Goal: Find specific page/section: Find specific page/section

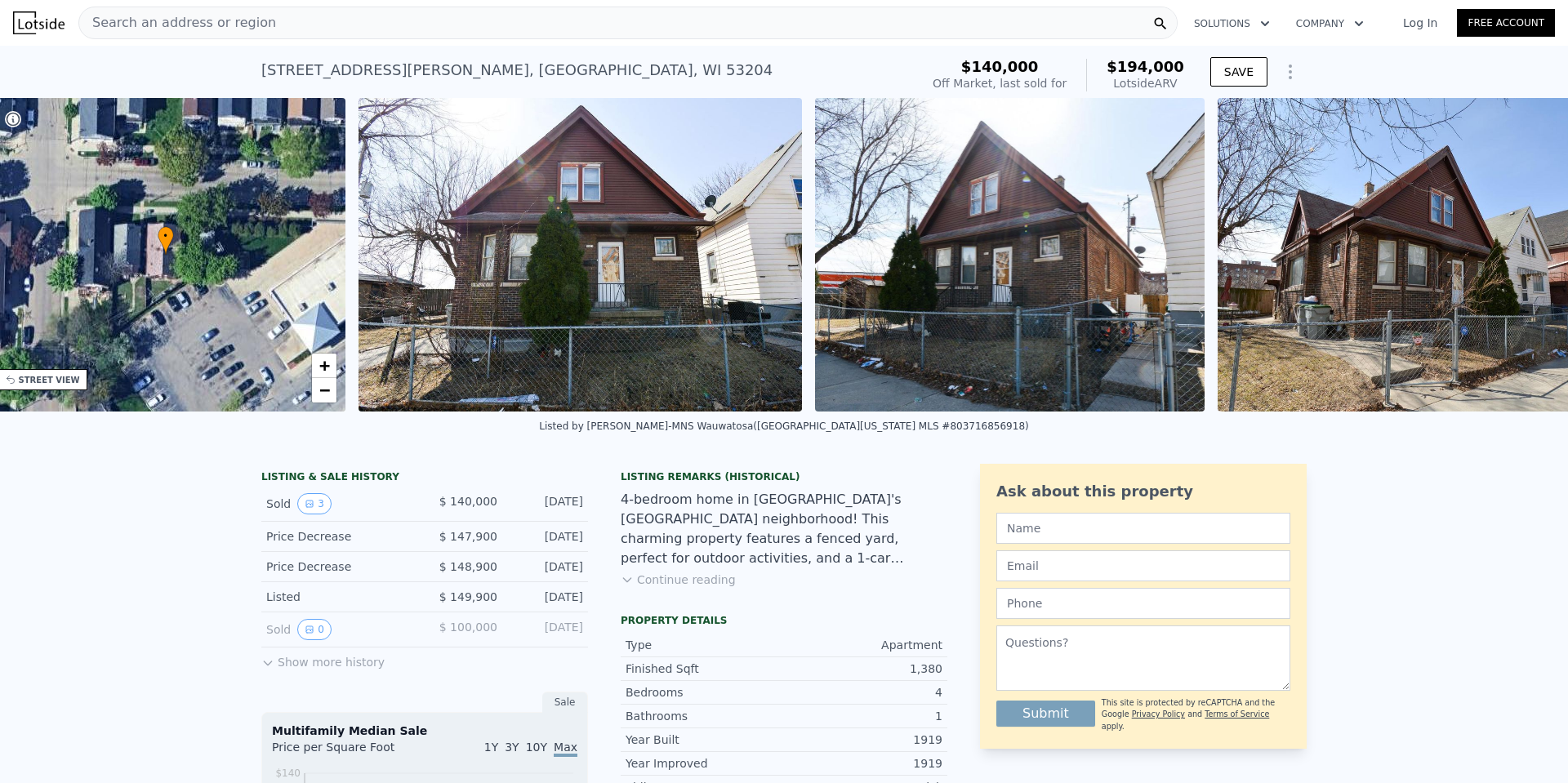
scroll to position [0, 425]
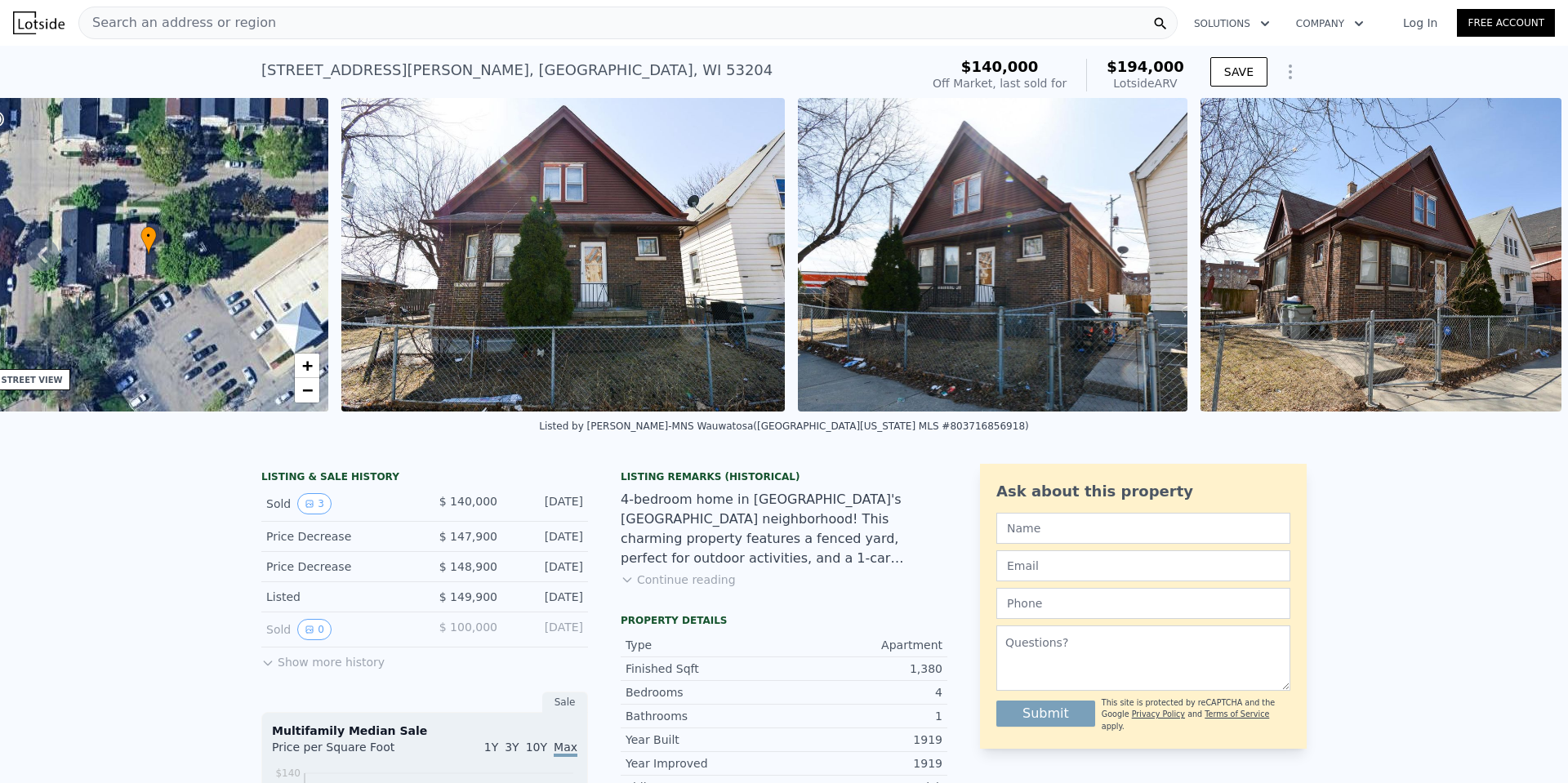
click at [163, 25] on span "Search an address or region" at bounding box center [178, 22] width 197 height 19
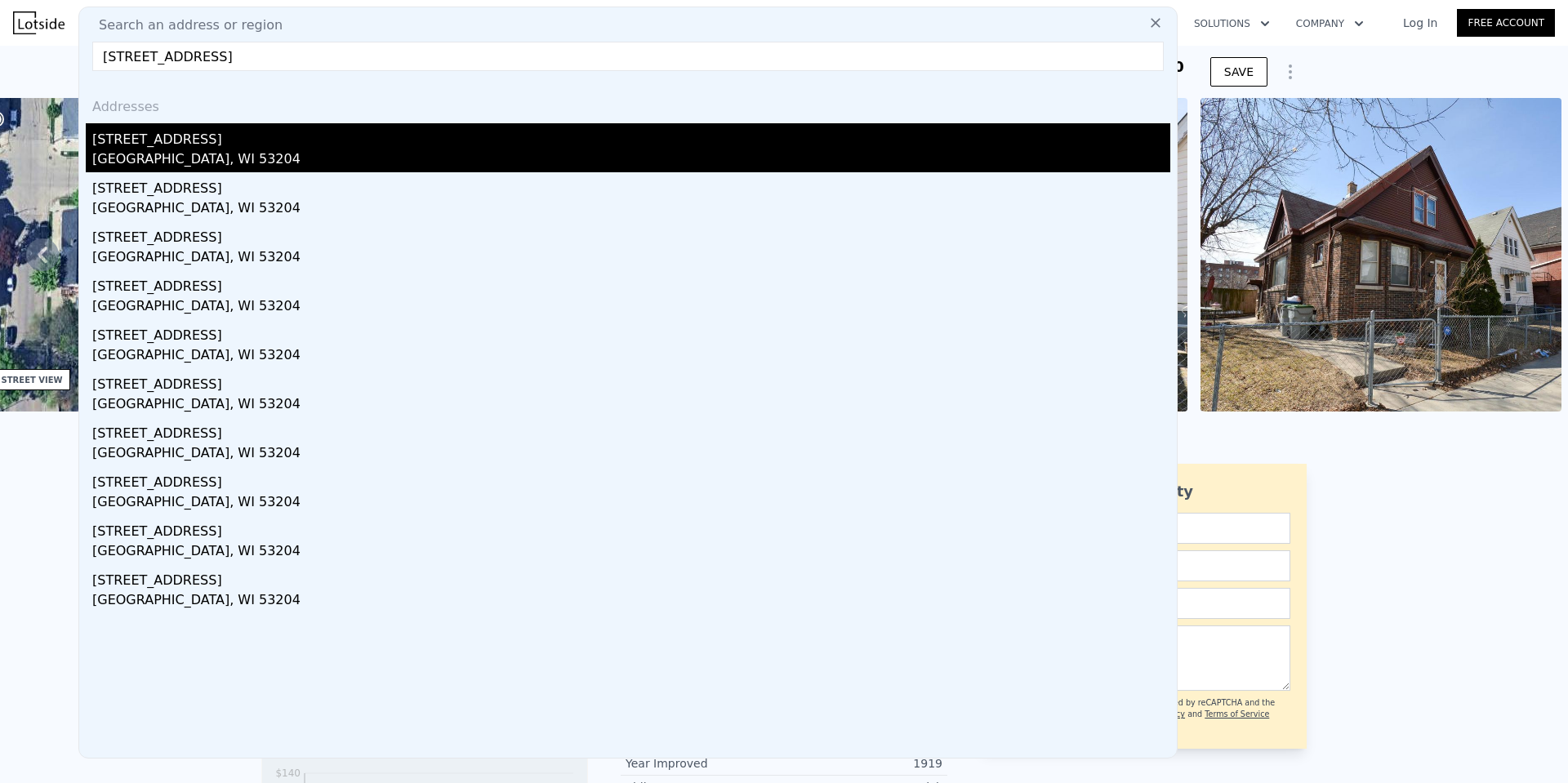
type input "2045 W Vilter Ln, Milwaukee, WI 53204"
click at [159, 143] on div "[STREET_ADDRESS]" at bounding box center [631, 136] width 1078 height 26
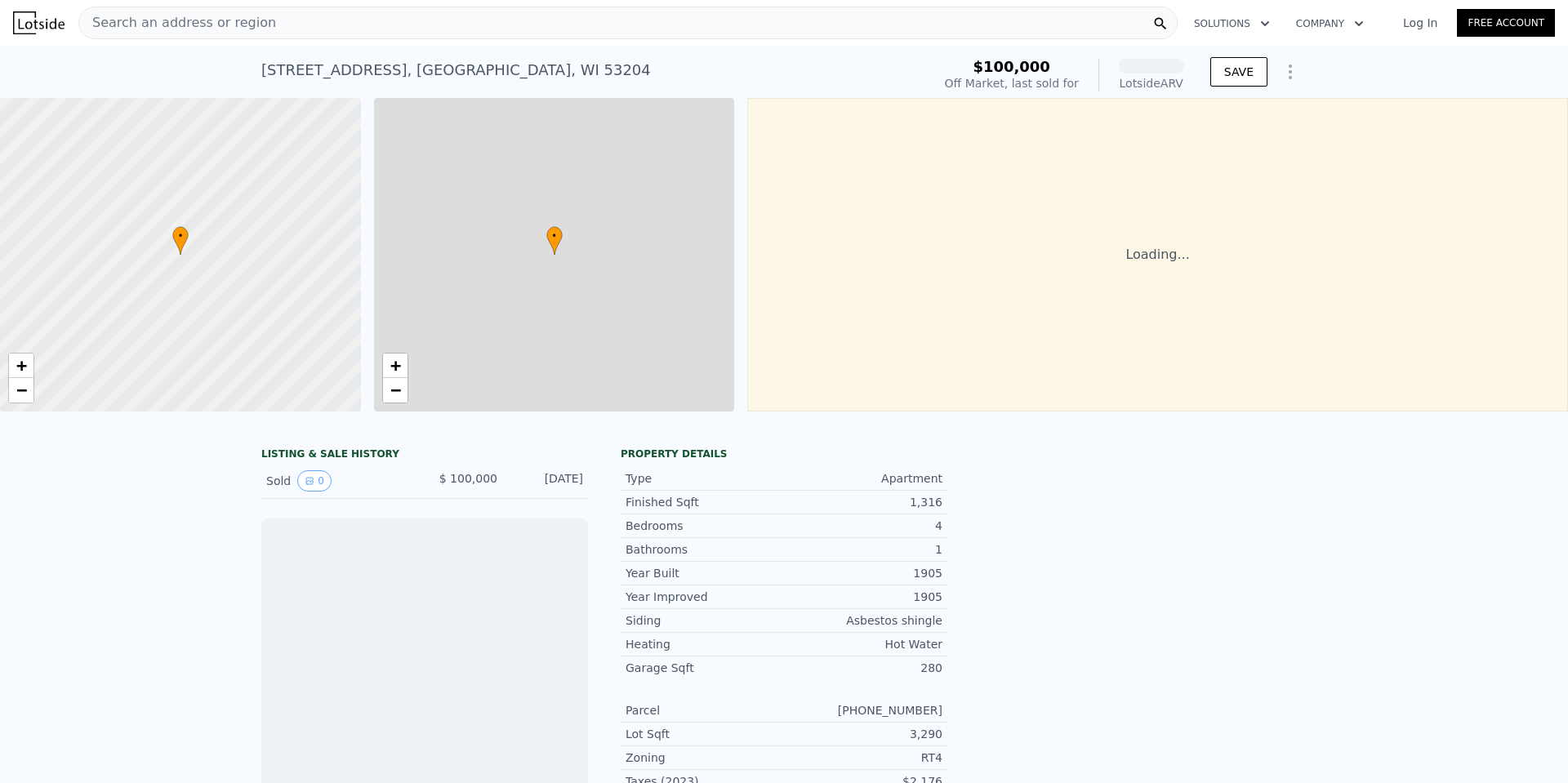
scroll to position [0, 6]
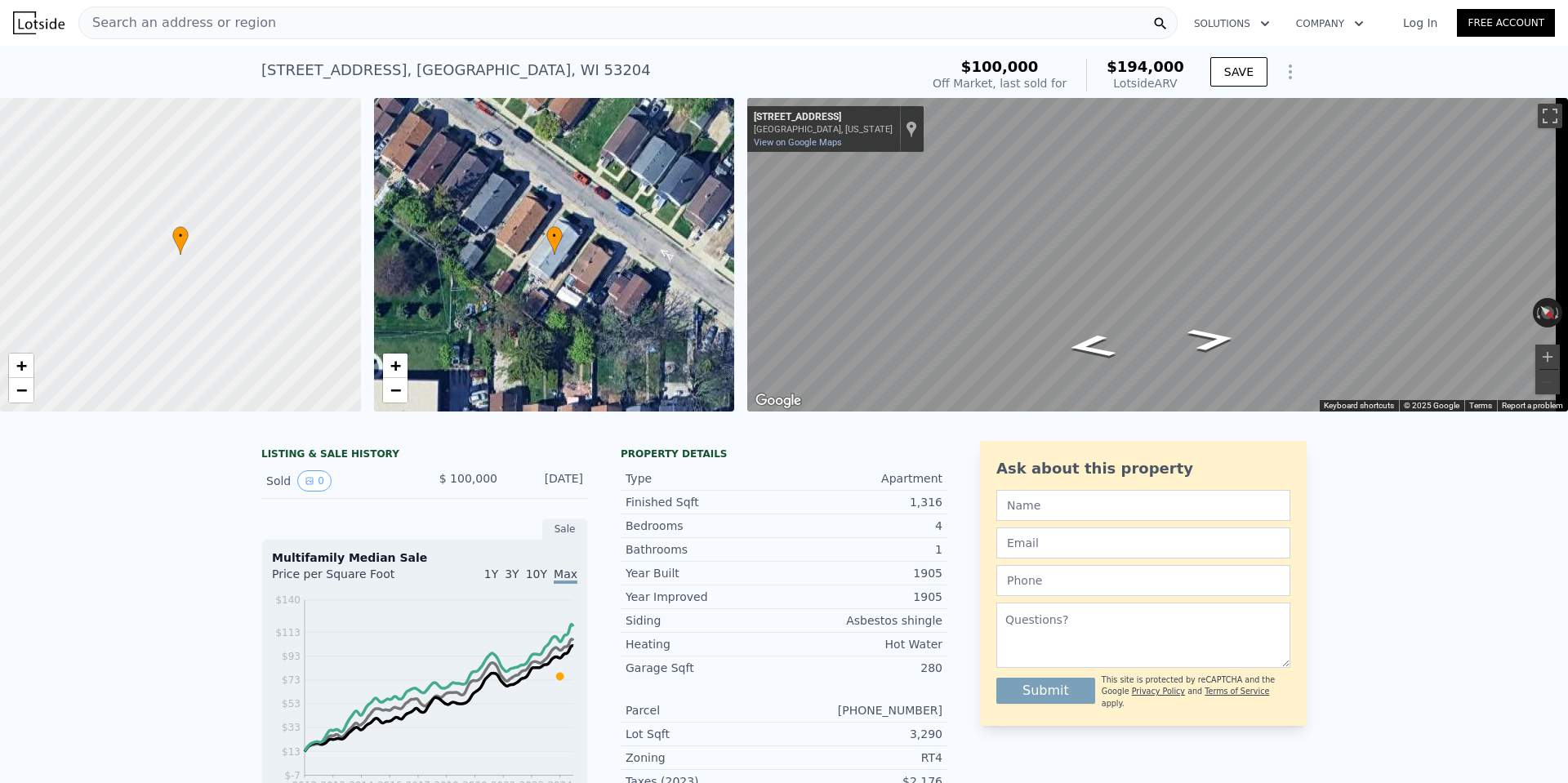
click at [315, 36] on div "Search an address or region" at bounding box center [627, 22] width 1099 height 32
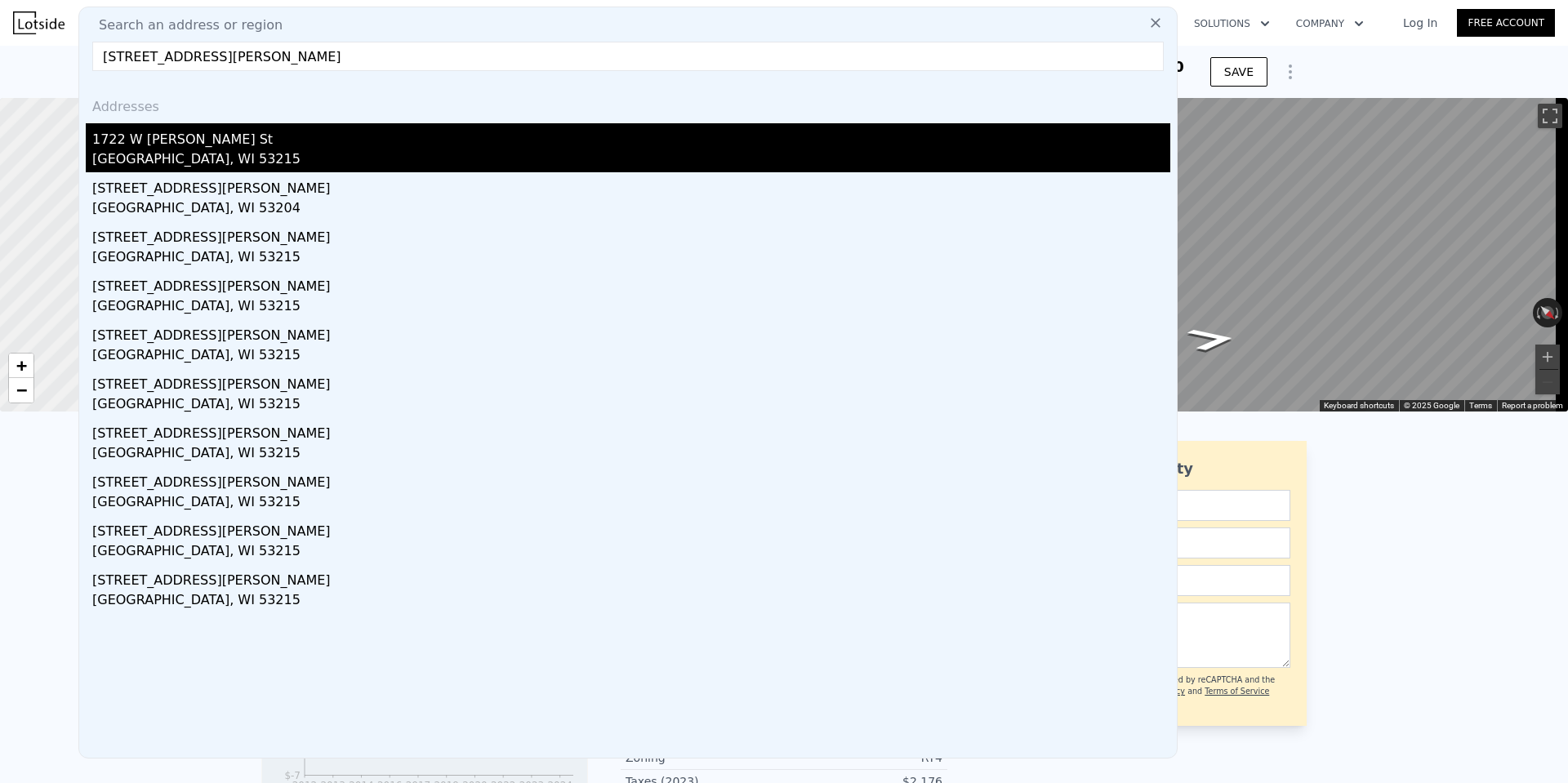
type input "1722 West Becher STREET, Milwaukee, WI 53215"
click at [159, 145] on div "1722 W [PERSON_NAME] St" at bounding box center [631, 136] width 1078 height 26
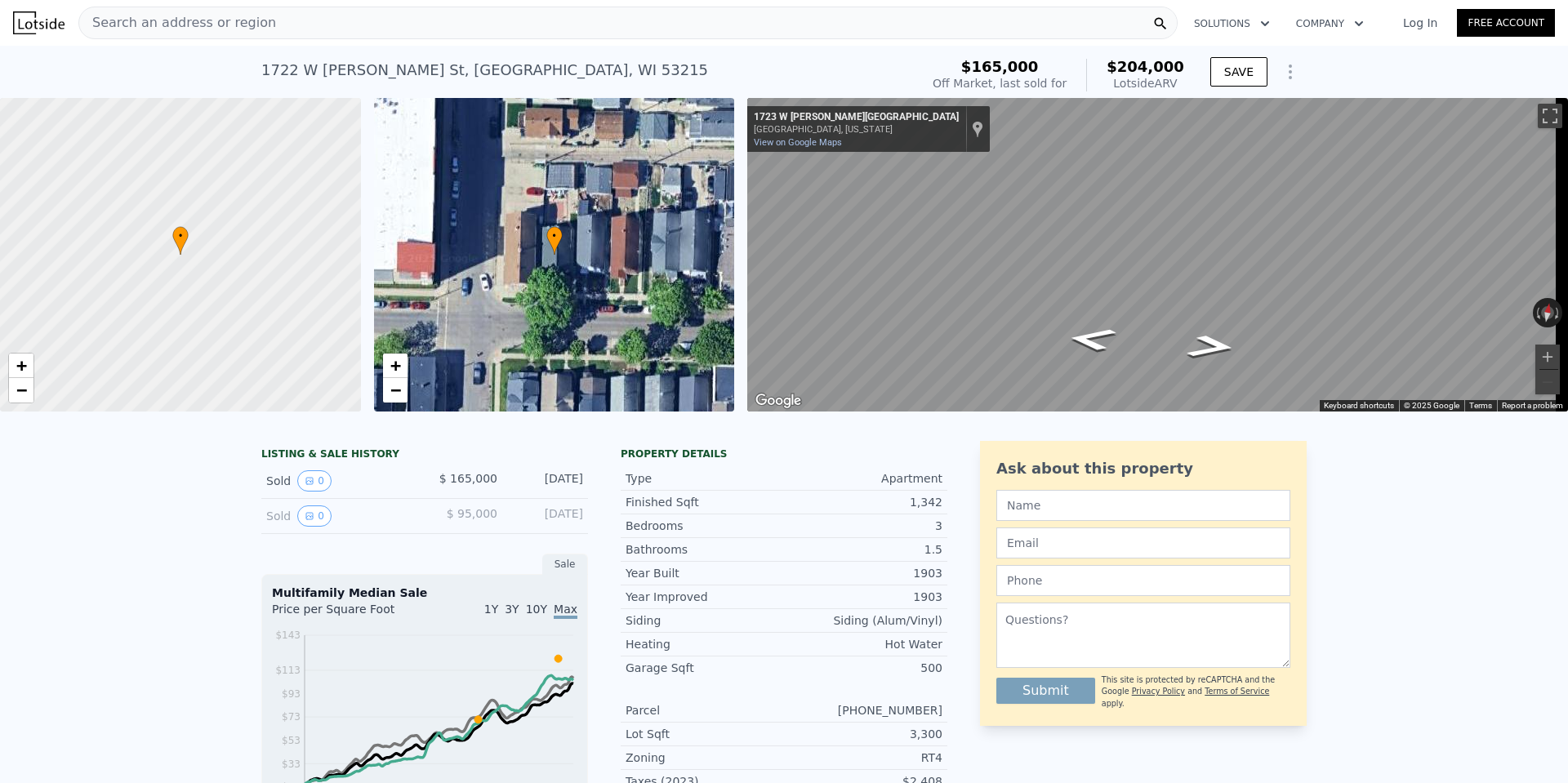
click at [155, 27] on span "Search an address or region" at bounding box center [178, 22] width 197 height 19
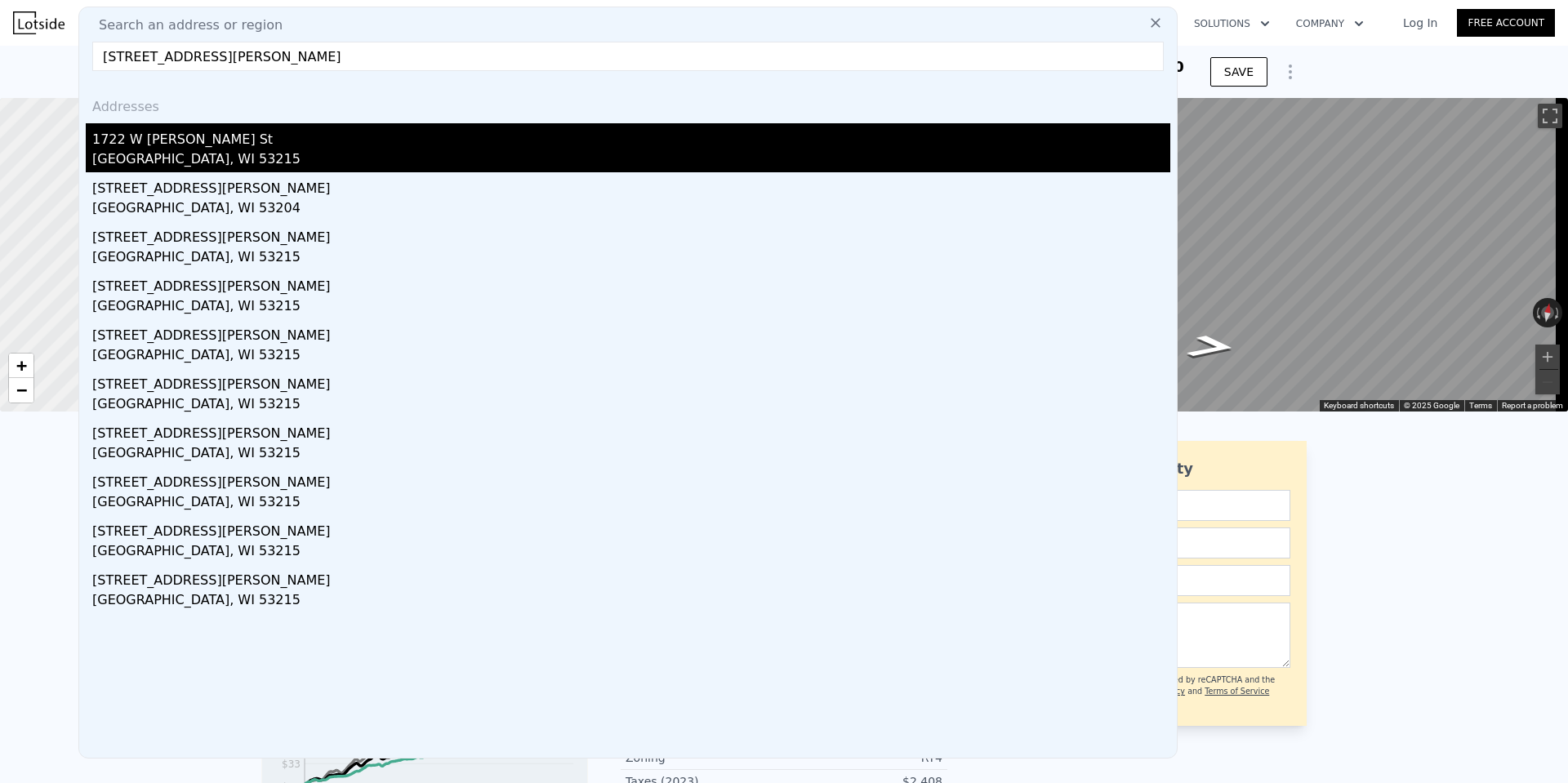
type input "1722 West Becher STREET, Milwaukee, WI 53215"
click at [183, 145] on div "1722 W [PERSON_NAME] St" at bounding box center [631, 136] width 1078 height 26
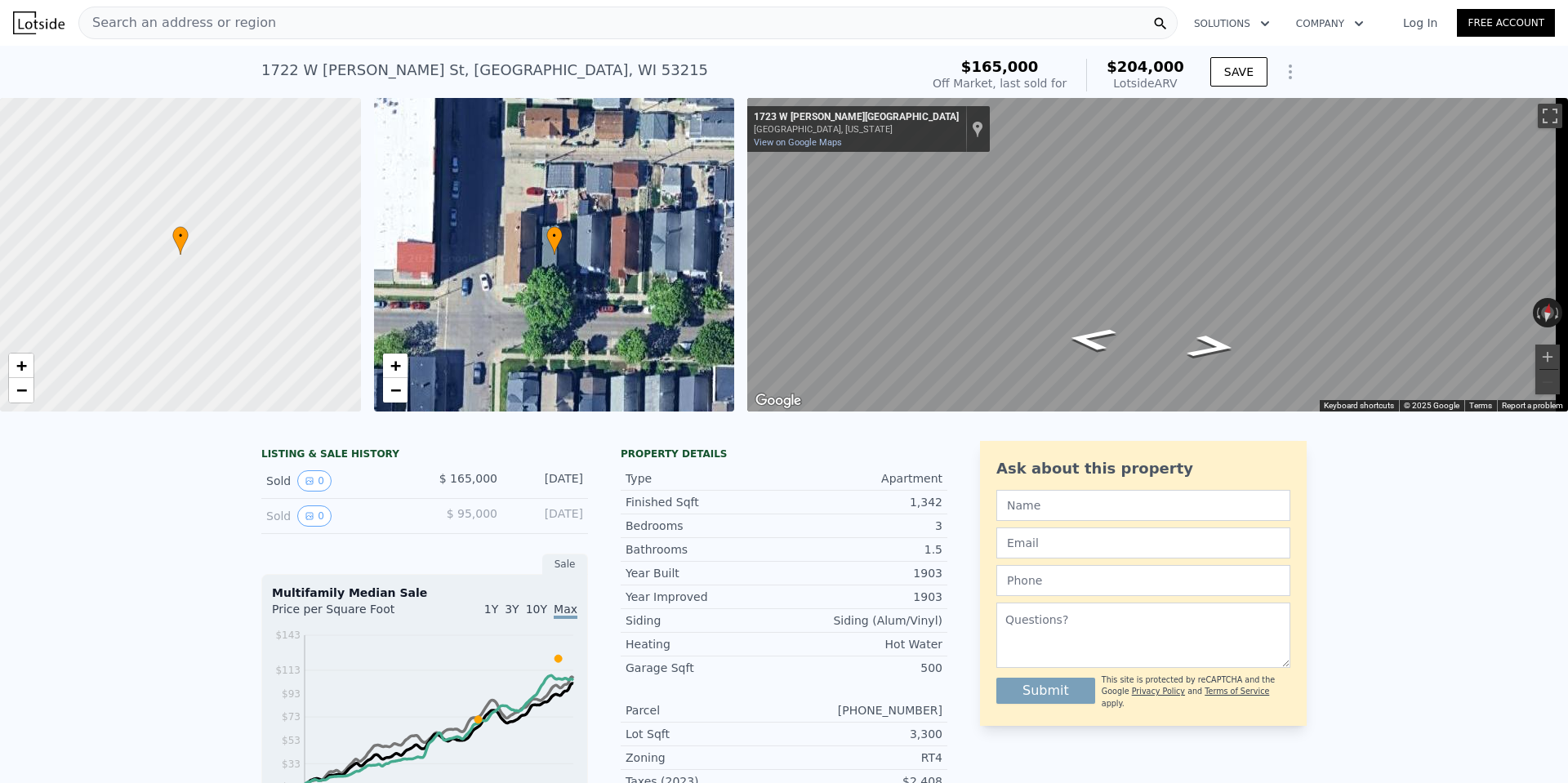
click at [287, 23] on div "Search an address or region" at bounding box center [627, 22] width 1099 height 32
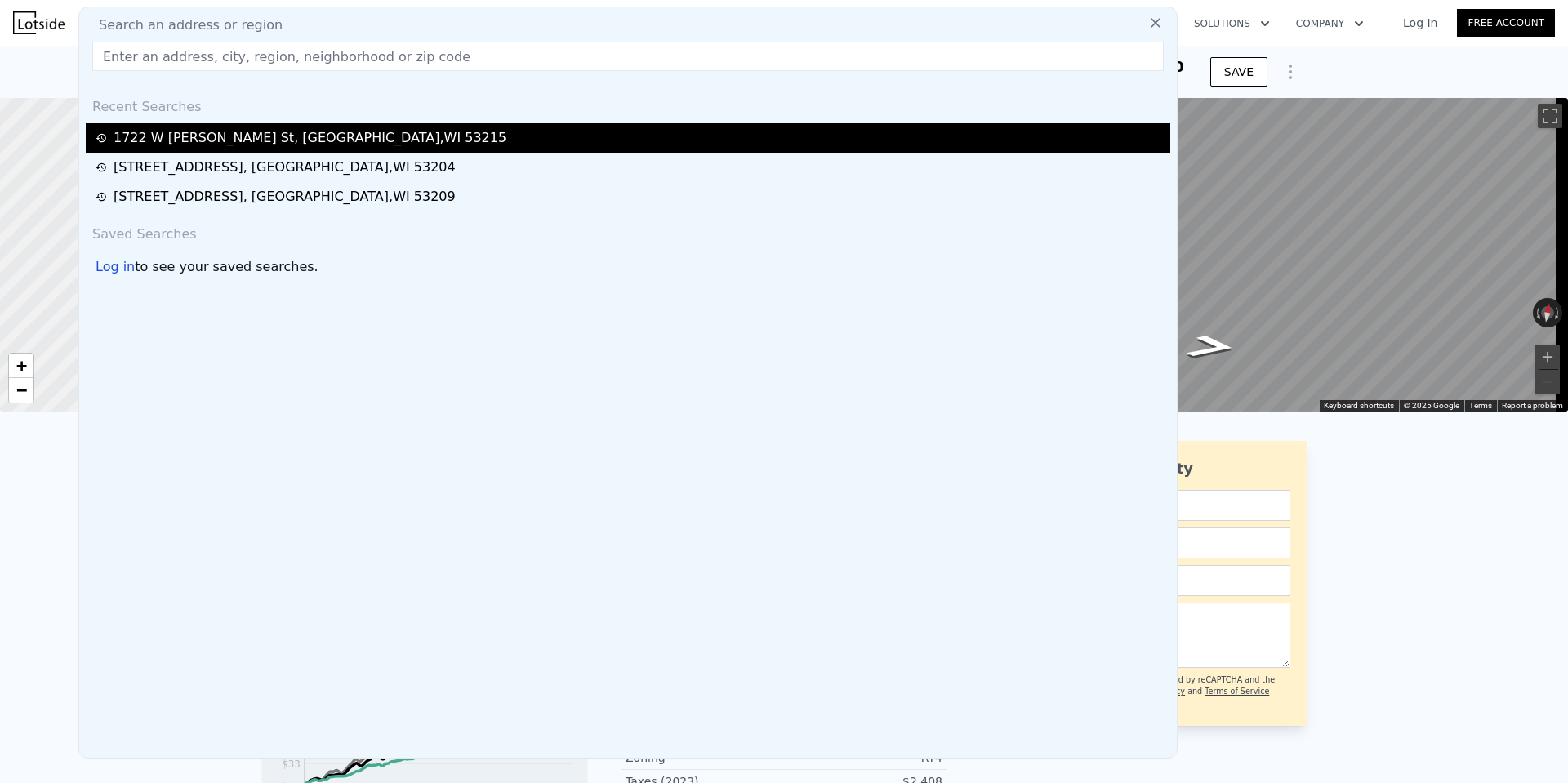
click at [212, 136] on div "1722 W Becher St , Milwaukee , WI 53215" at bounding box center [310, 137] width 392 height 19
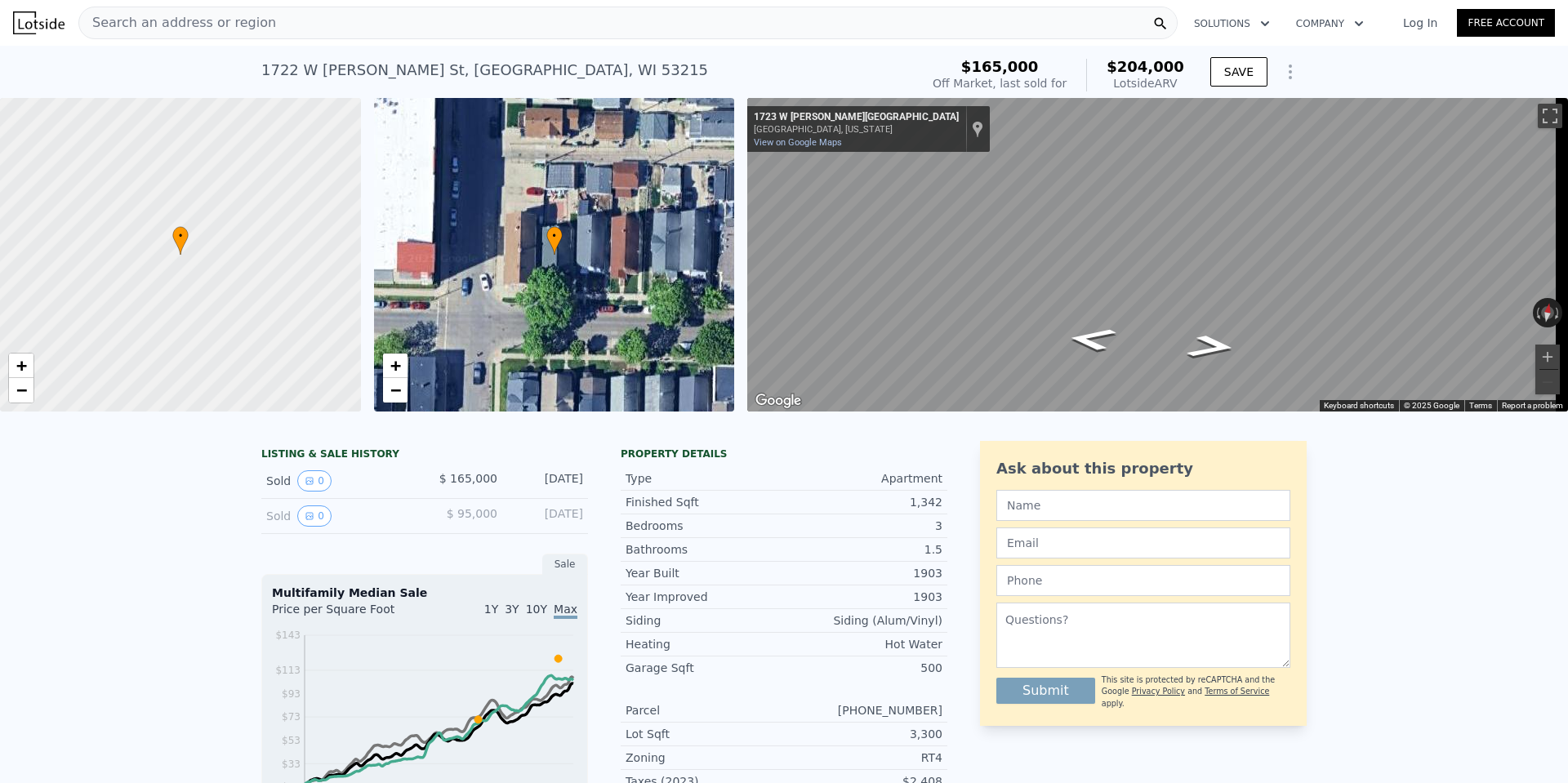
click at [181, 14] on span "Search an address or region" at bounding box center [178, 22] width 197 height 19
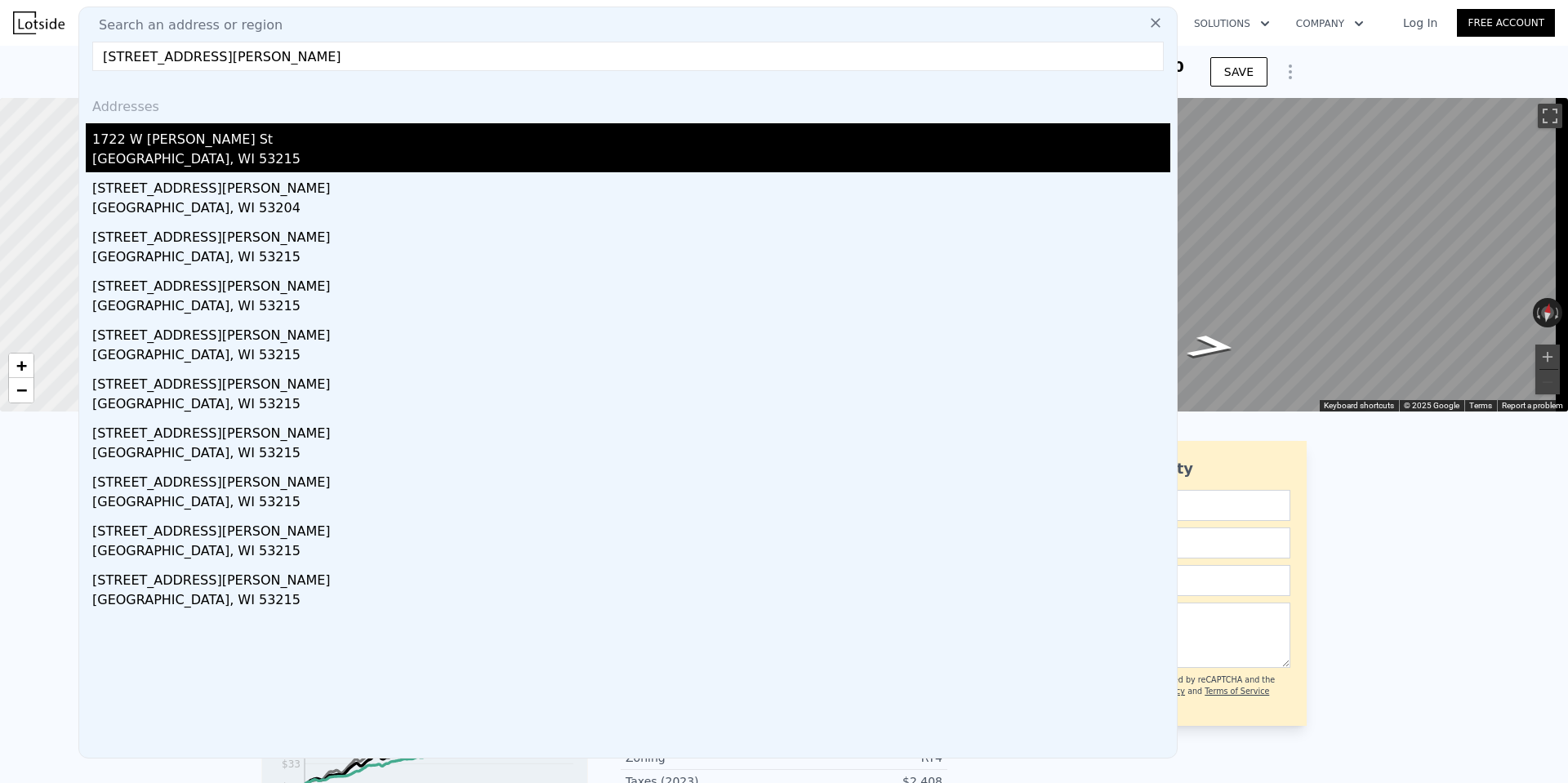
type input "1722 West Becher STREET, Milwaukee, WI 53215"
click at [155, 140] on div "1722 W [PERSON_NAME] St" at bounding box center [631, 136] width 1078 height 26
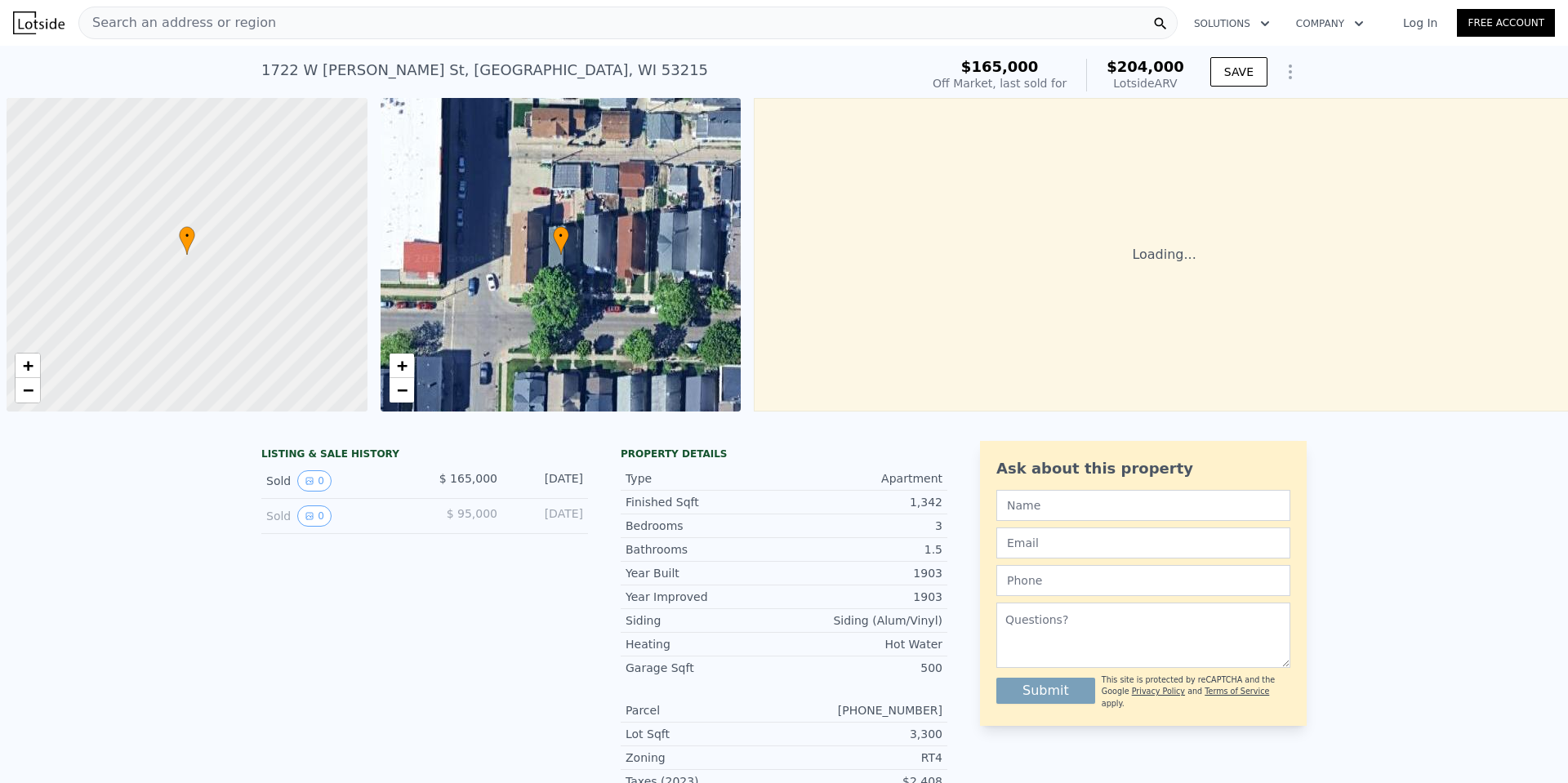
scroll to position [0, 6]
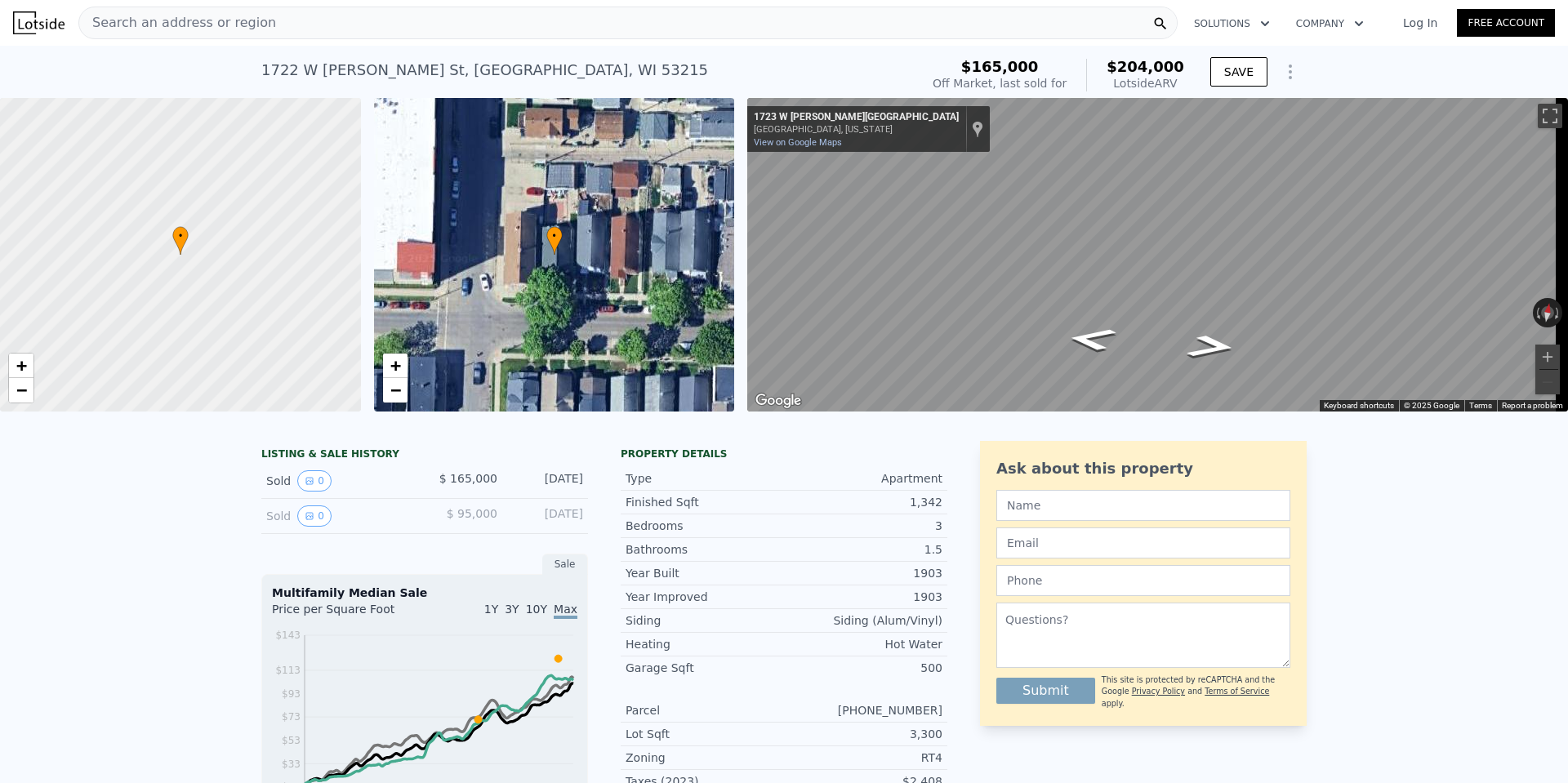
click at [179, 25] on span "Search an address or region" at bounding box center [178, 22] width 197 height 19
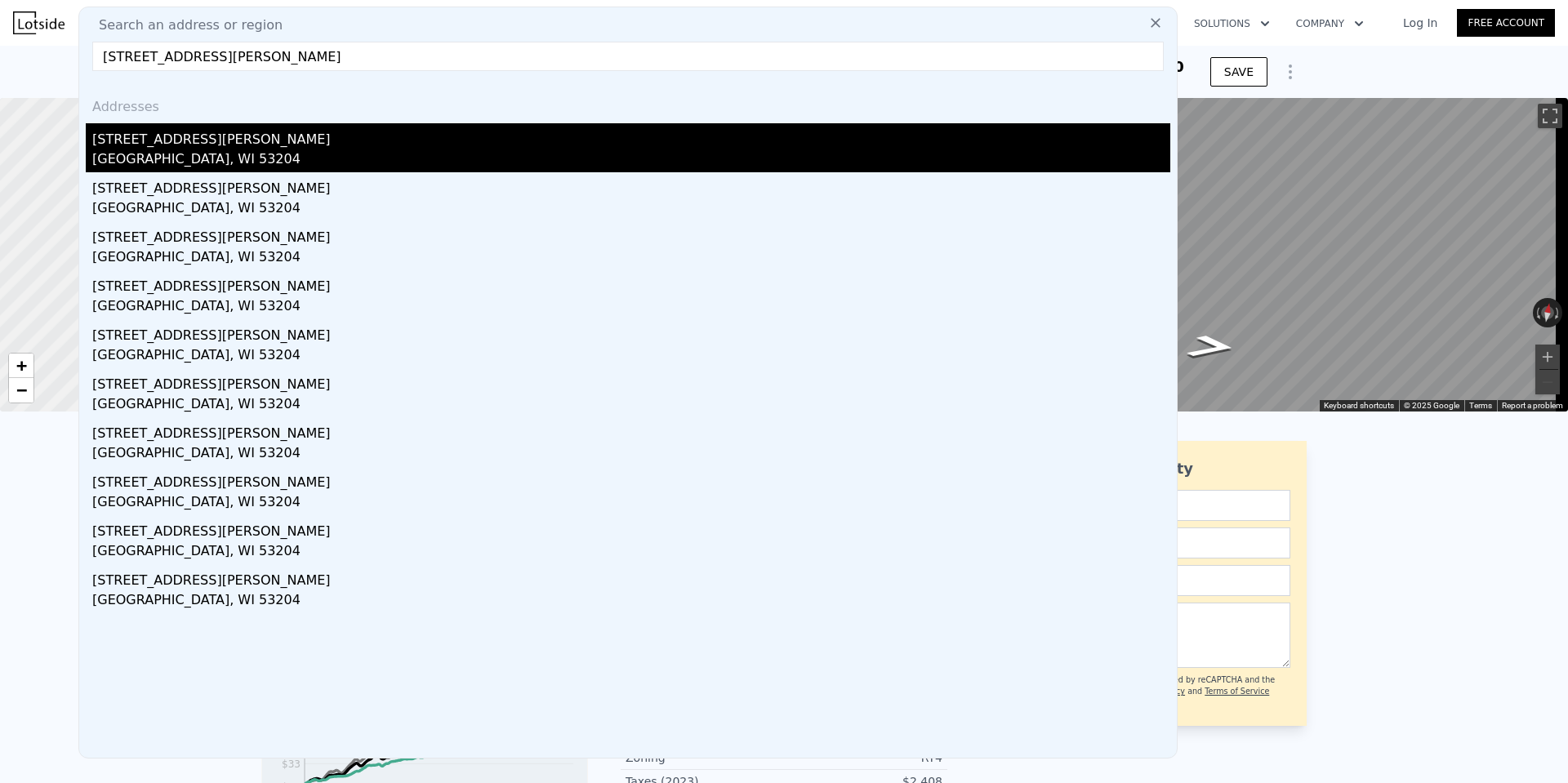
type input "[STREET_ADDRESS][PERSON_NAME]"
click at [163, 138] on div "[STREET_ADDRESS][PERSON_NAME]" at bounding box center [631, 136] width 1078 height 26
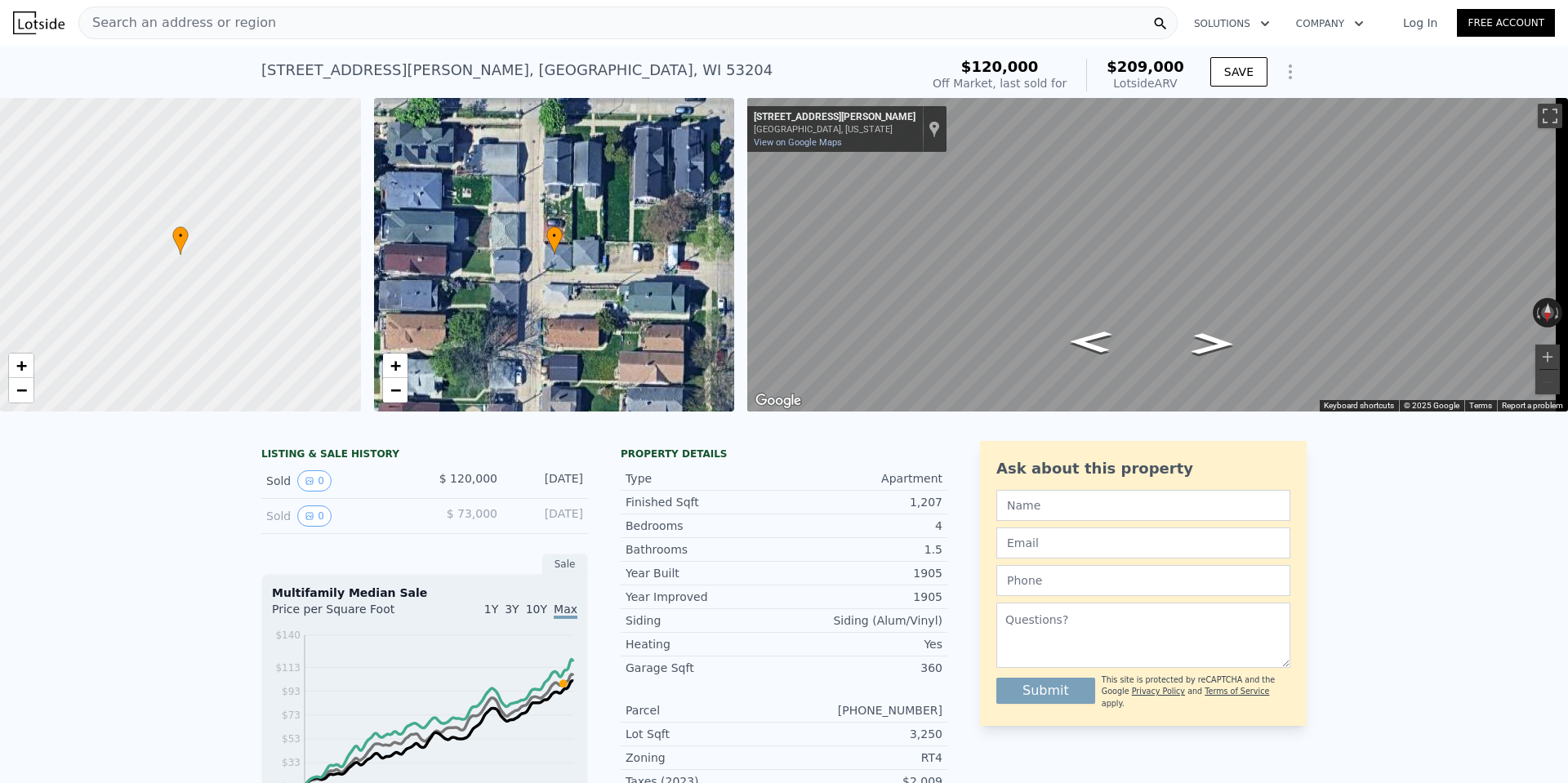
click at [245, 19] on span "Search an address or region" at bounding box center [178, 22] width 197 height 19
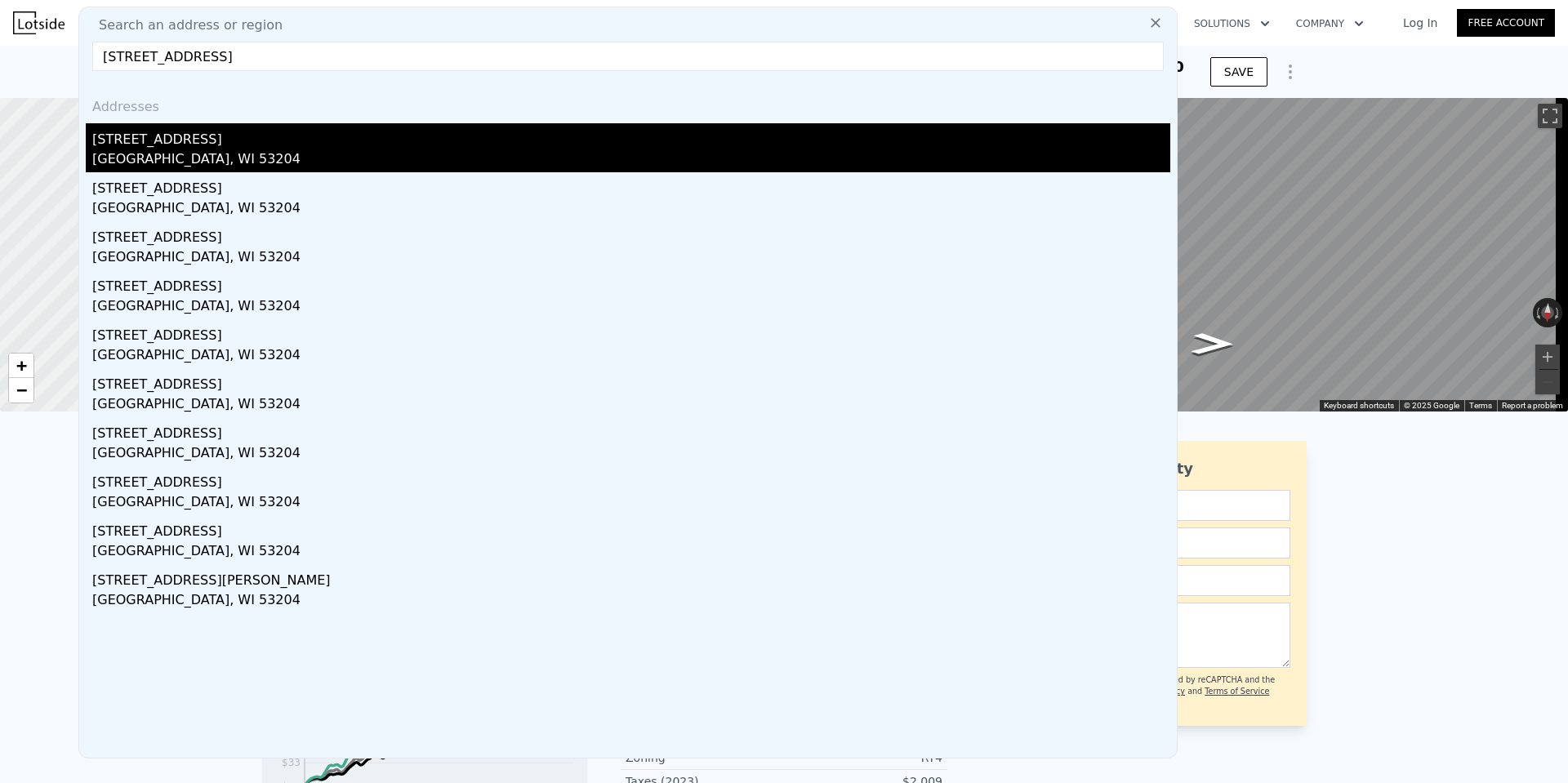
type input "[STREET_ADDRESS]"
click at [158, 133] on div "[STREET_ADDRESS]" at bounding box center [631, 136] width 1078 height 26
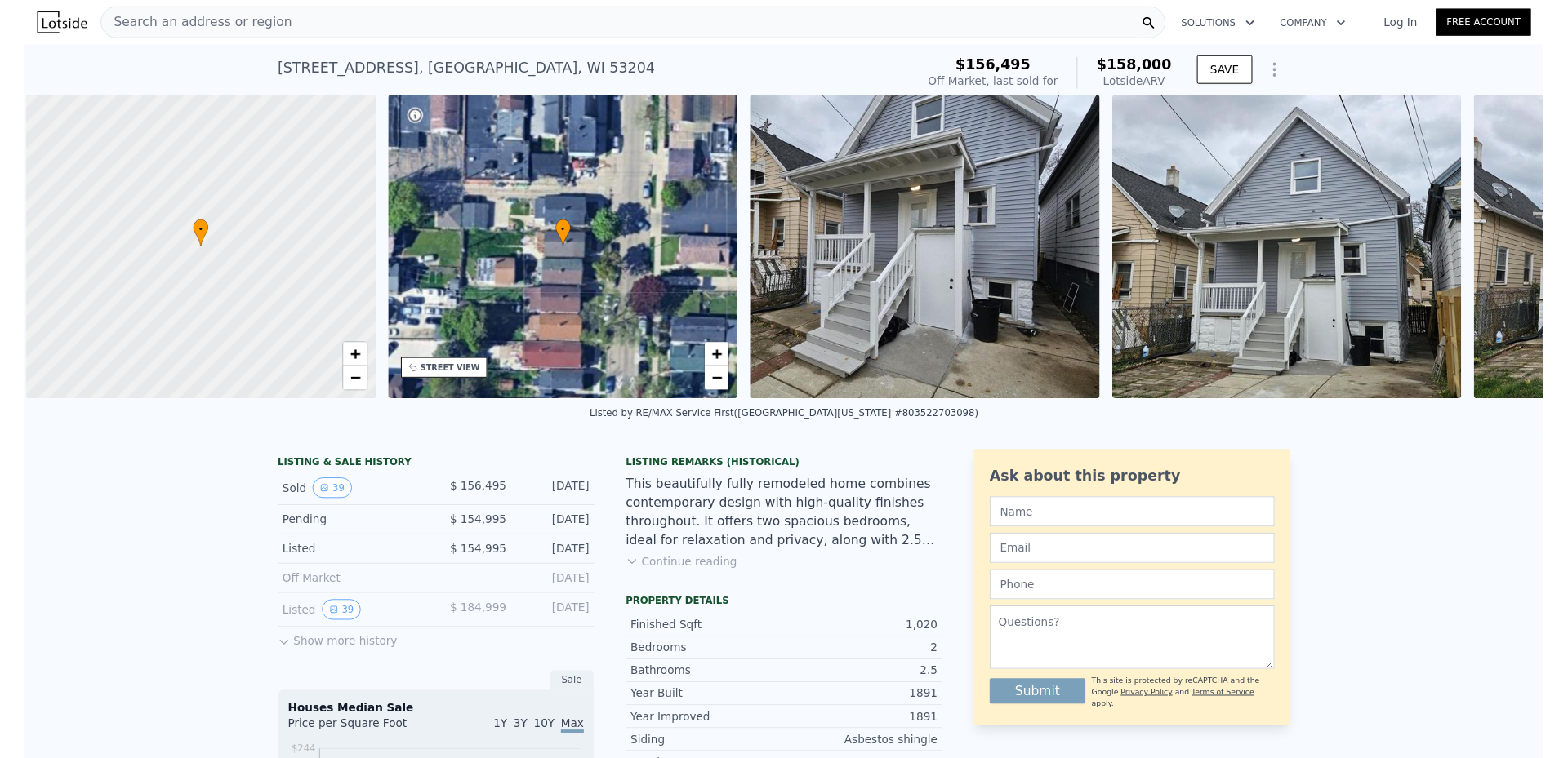
scroll to position [0, 6]
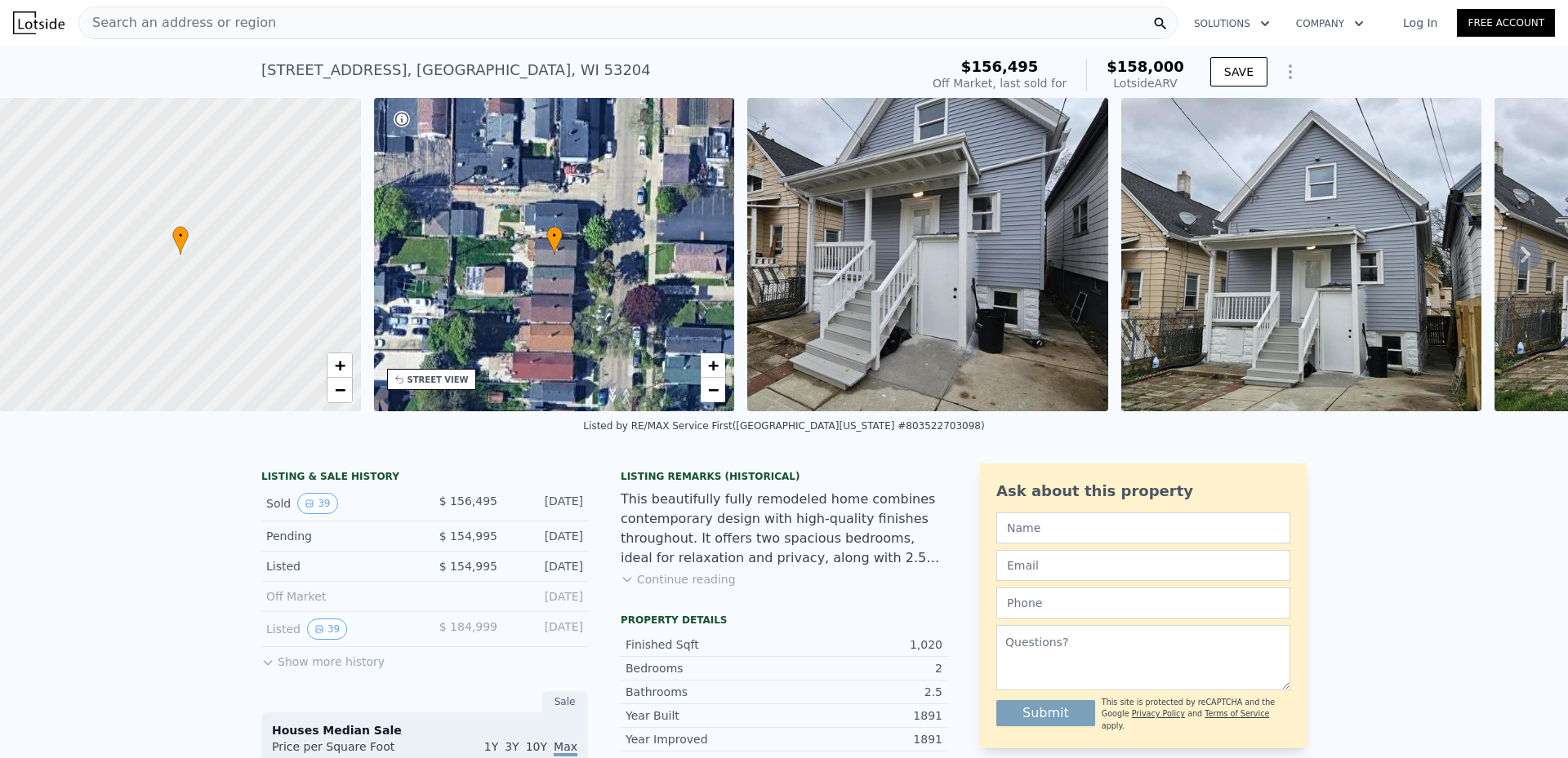
click at [389, 22] on div "Search an address or region" at bounding box center [627, 22] width 1099 height 32
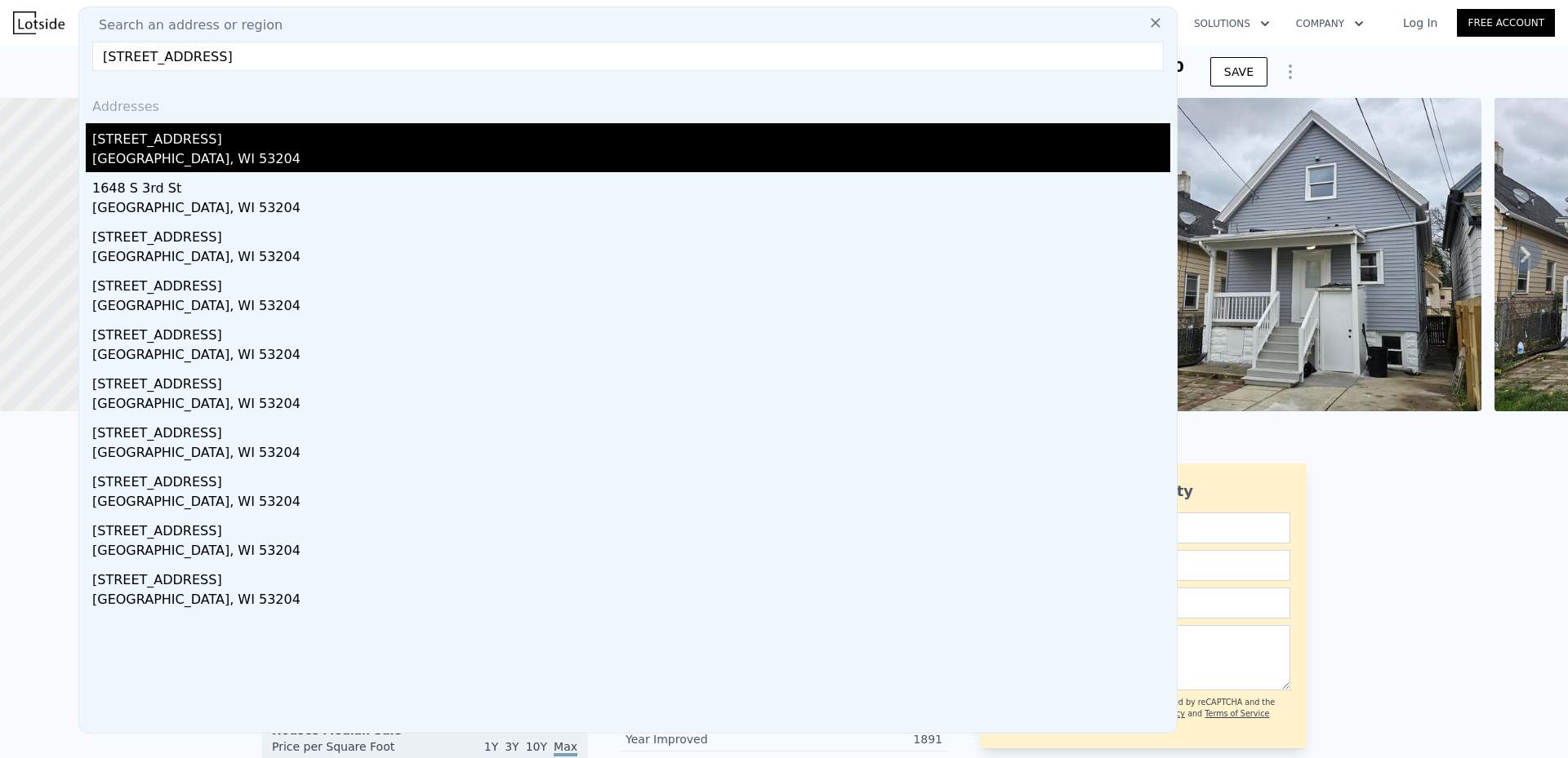
type input "[STREET_ADDRESS]"
click at [136, 145] on div "[STREET_ADDRESS]" at bounding box center [631, 136] width 1078 height 26
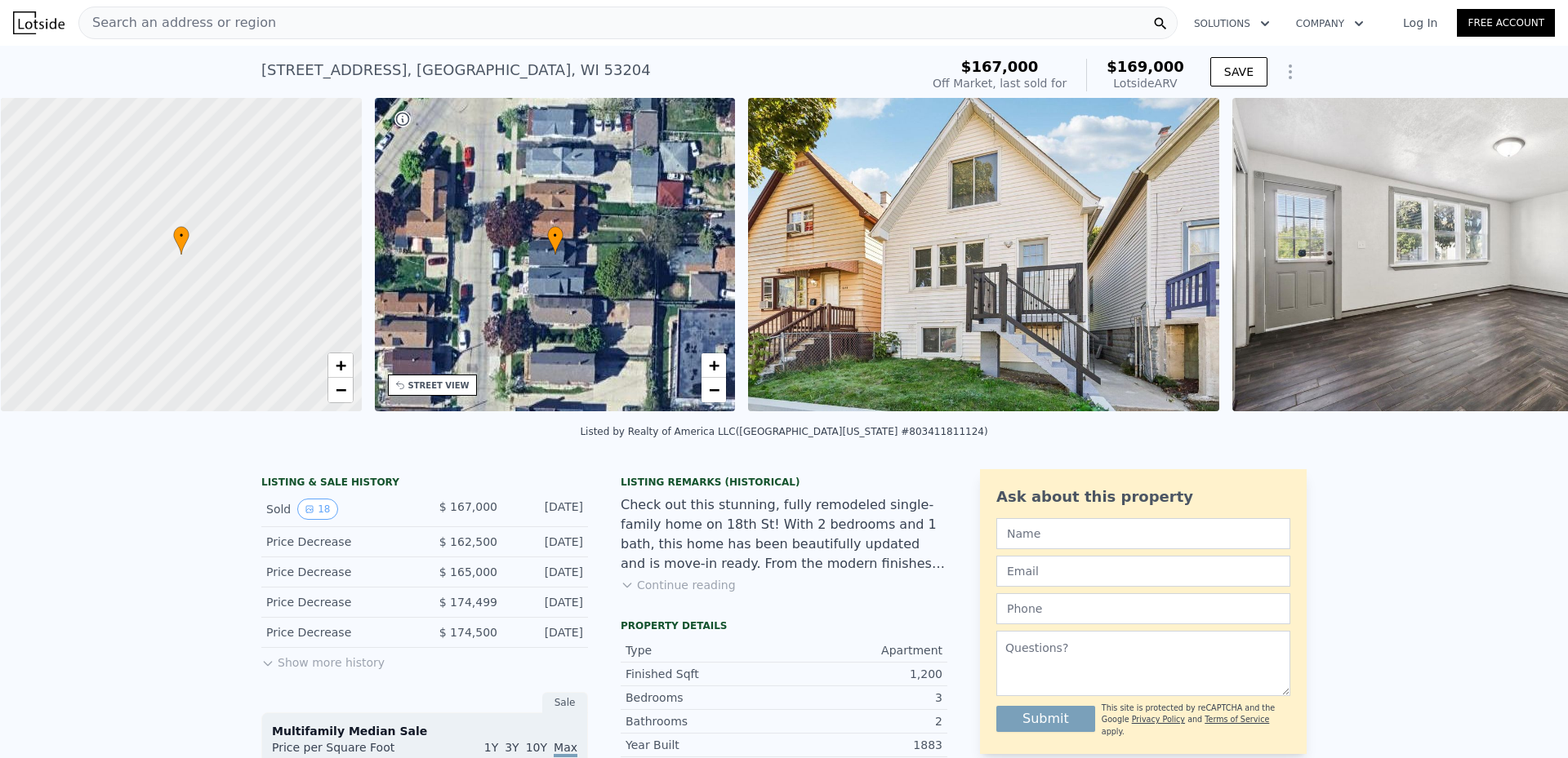
scroll to position [0, 6]
